Goal: Check status: Check status

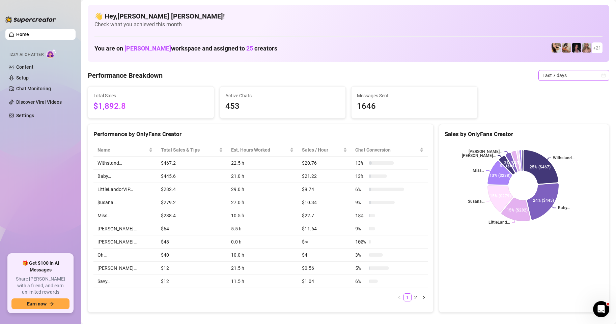
click at [600, 75] on div "Last 7 days" at bounding box center [573, 75] width 71 height 11
click at [555, 130] on div "Custom date" at bounding box center [568, 131] width 60 height 7
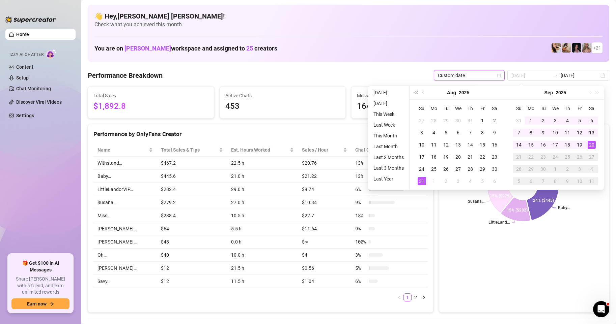
type input "[DATE]"
click at [594, 146] on div "20" at bounding box center [591, 145] width 8 height 8
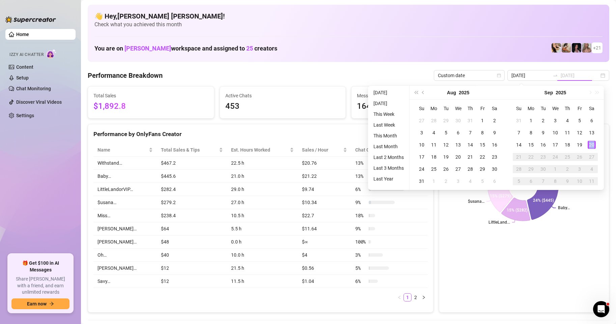
click at [594, 146] on div "20" at bounding box center [591, 145] width 8 height 8
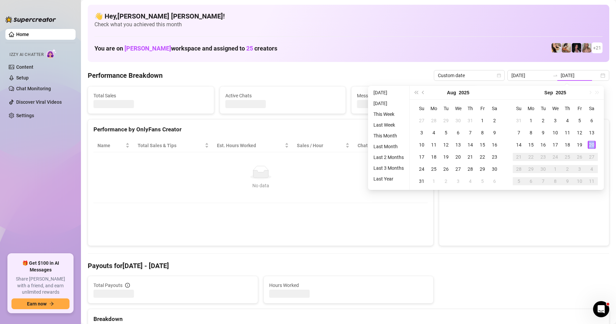
type input "[DATE]"
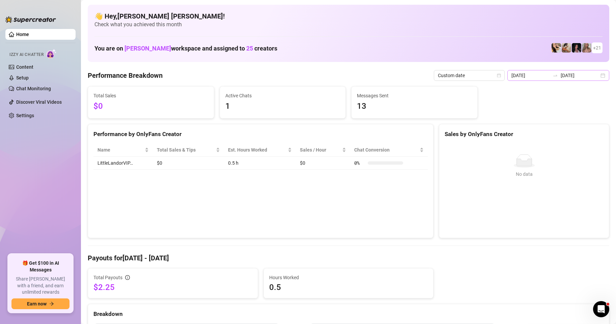
click at [594, 76] on div "[DATE] [DATE]" at bounding box center [558, 75] width 102 height 11
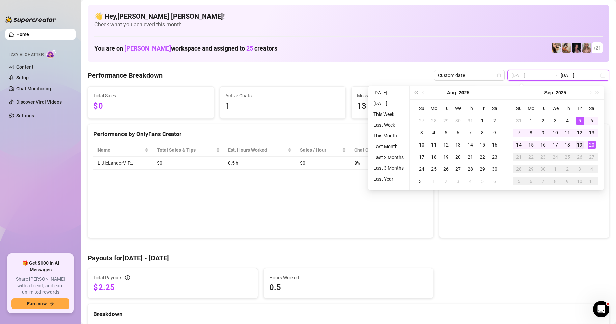
type input "[DATE]"
click at [578, 143] on div "19" at bounding box center [579, 145] width 8 height 8
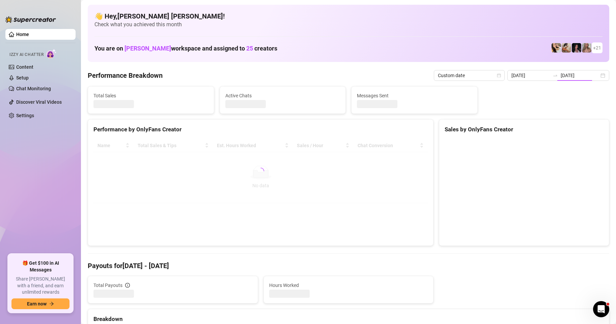
type input "[DATE]"
